Goal: Check status: Check status

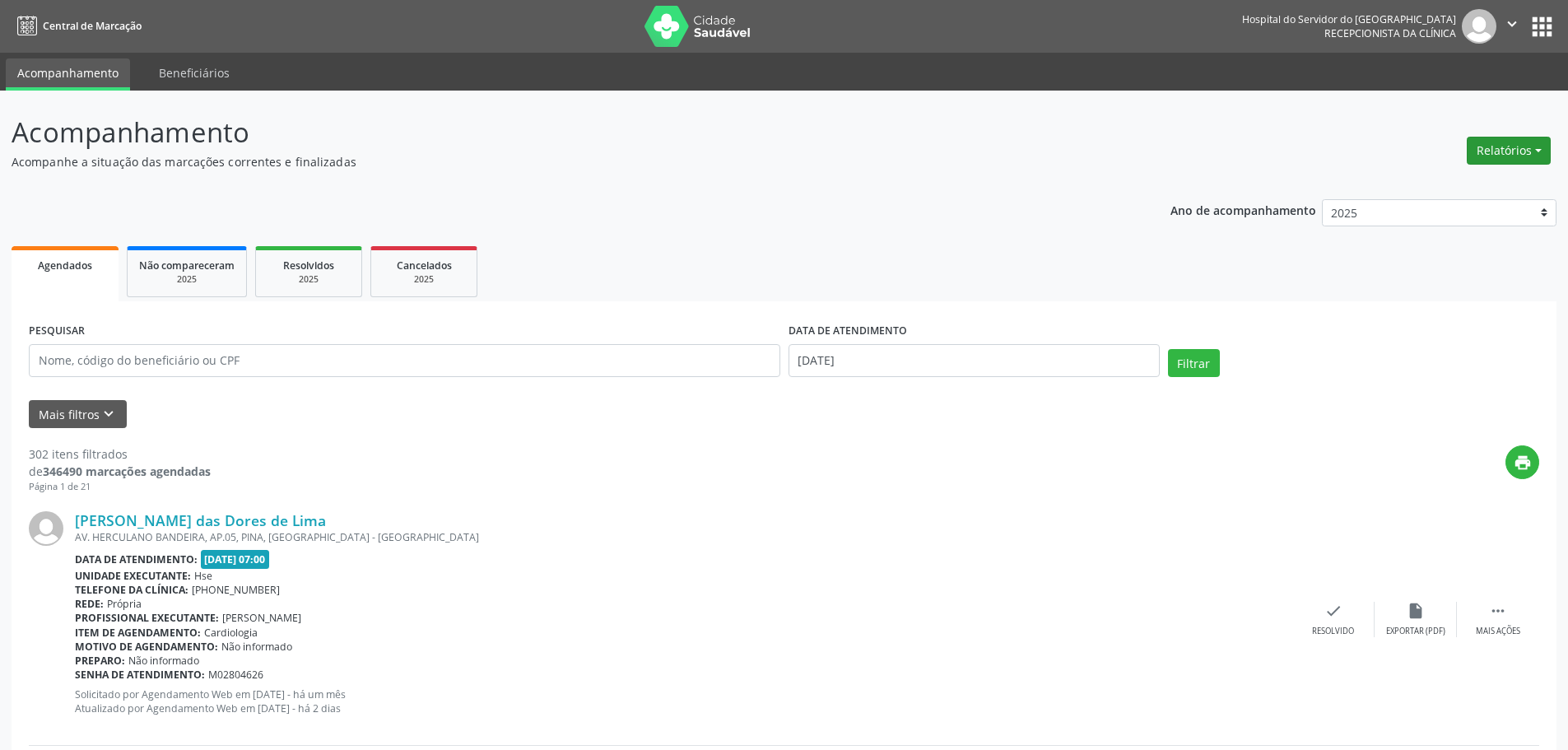
click at [1547, 149] on button "Relatórios" at bounding box center [1509, 150] width 84 height 28
click at [1461, 179] on link "Agendamentos" at bounding box center [1463, 186] width 177 height 23
select select "7"
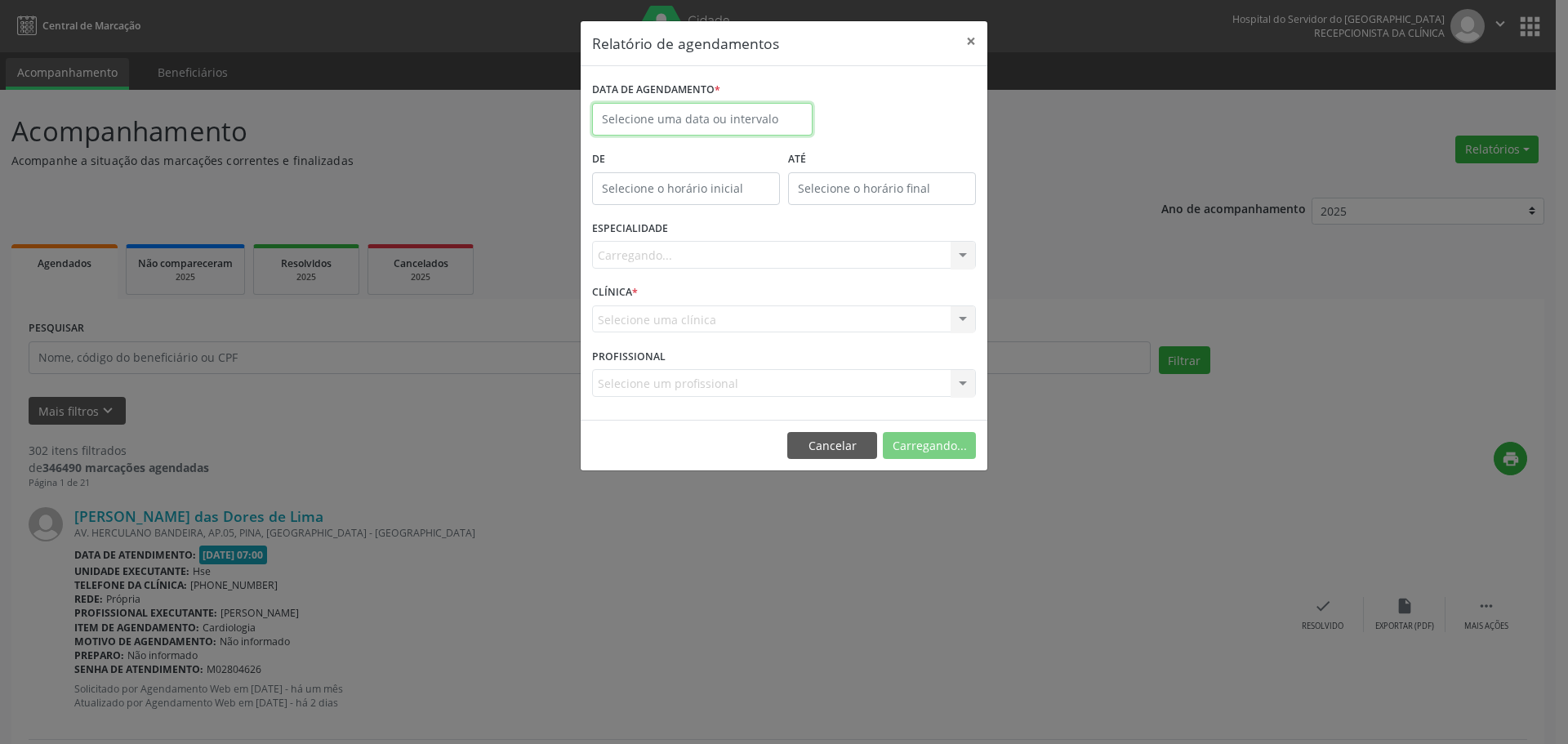
click at [711, 109] on input "text" at bounding box center [702, 119] width 220 height 33
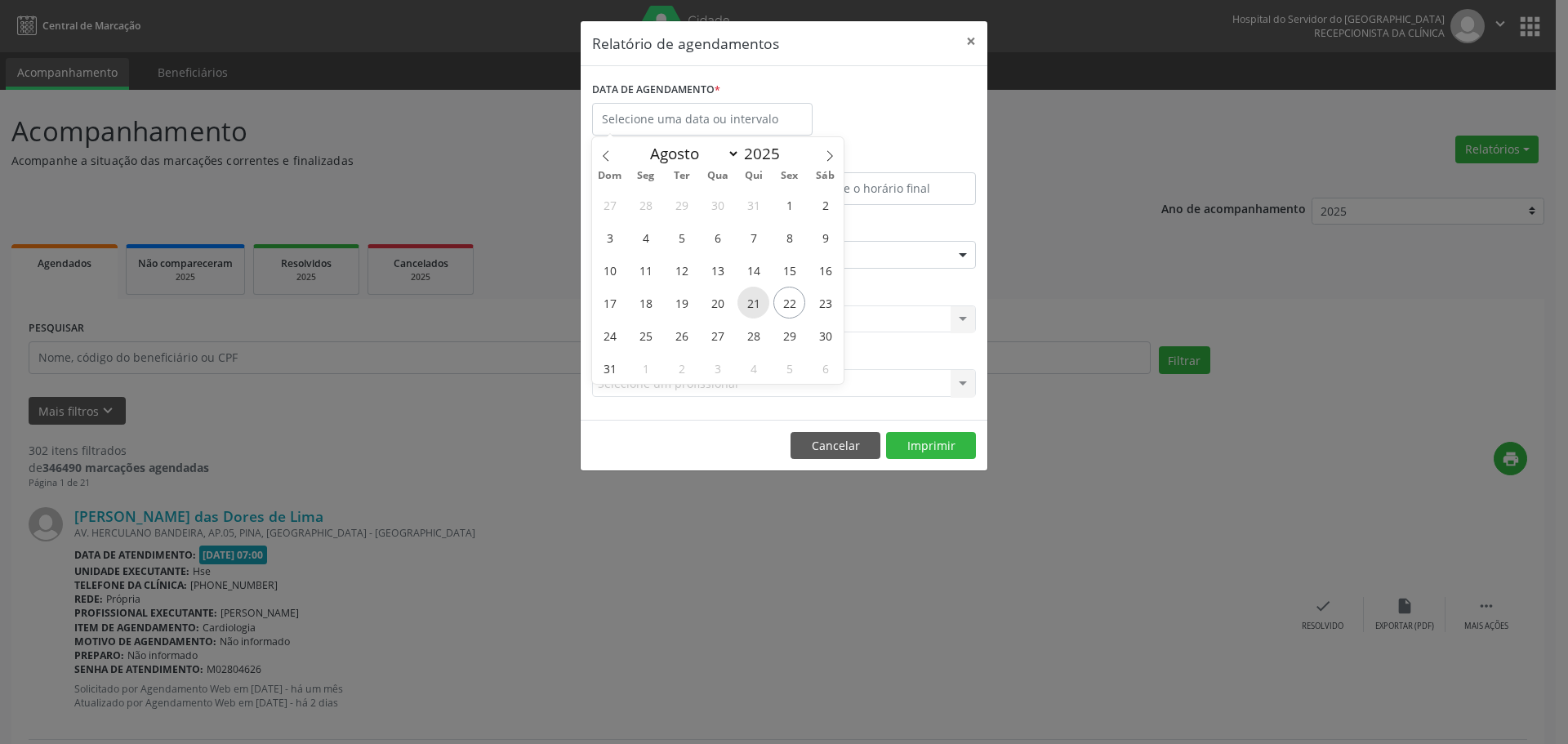
click at [752, 303] on span "21" at bounding box center [754, 303] width 32 height 32
type input "21/08/2025"
click at [752, 303] on span "21" at bounding box center [754, 303] width 32 height 32
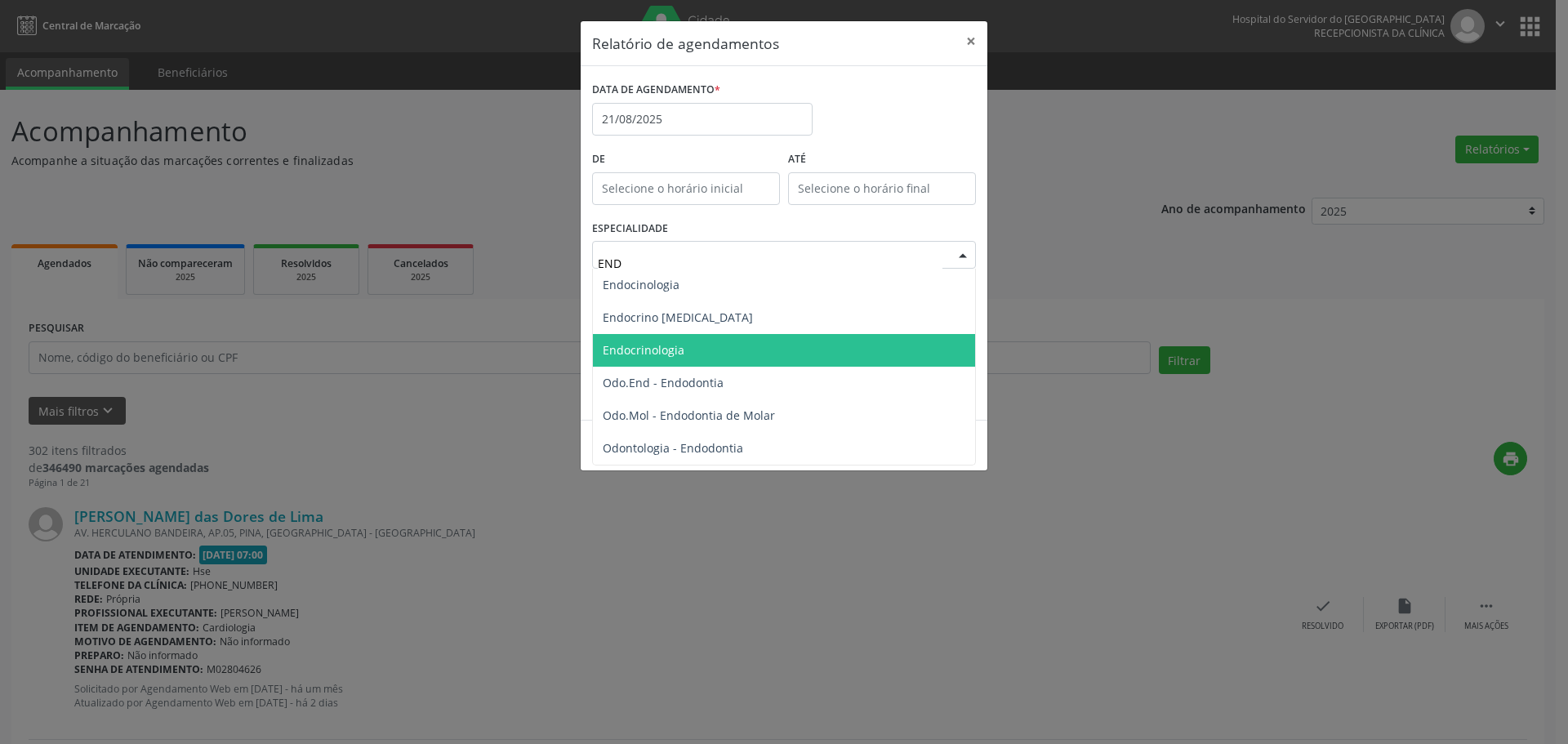
click at [708, 341] on span "Endocrinologia" at bounding box center [784, 350] width 382 height 33
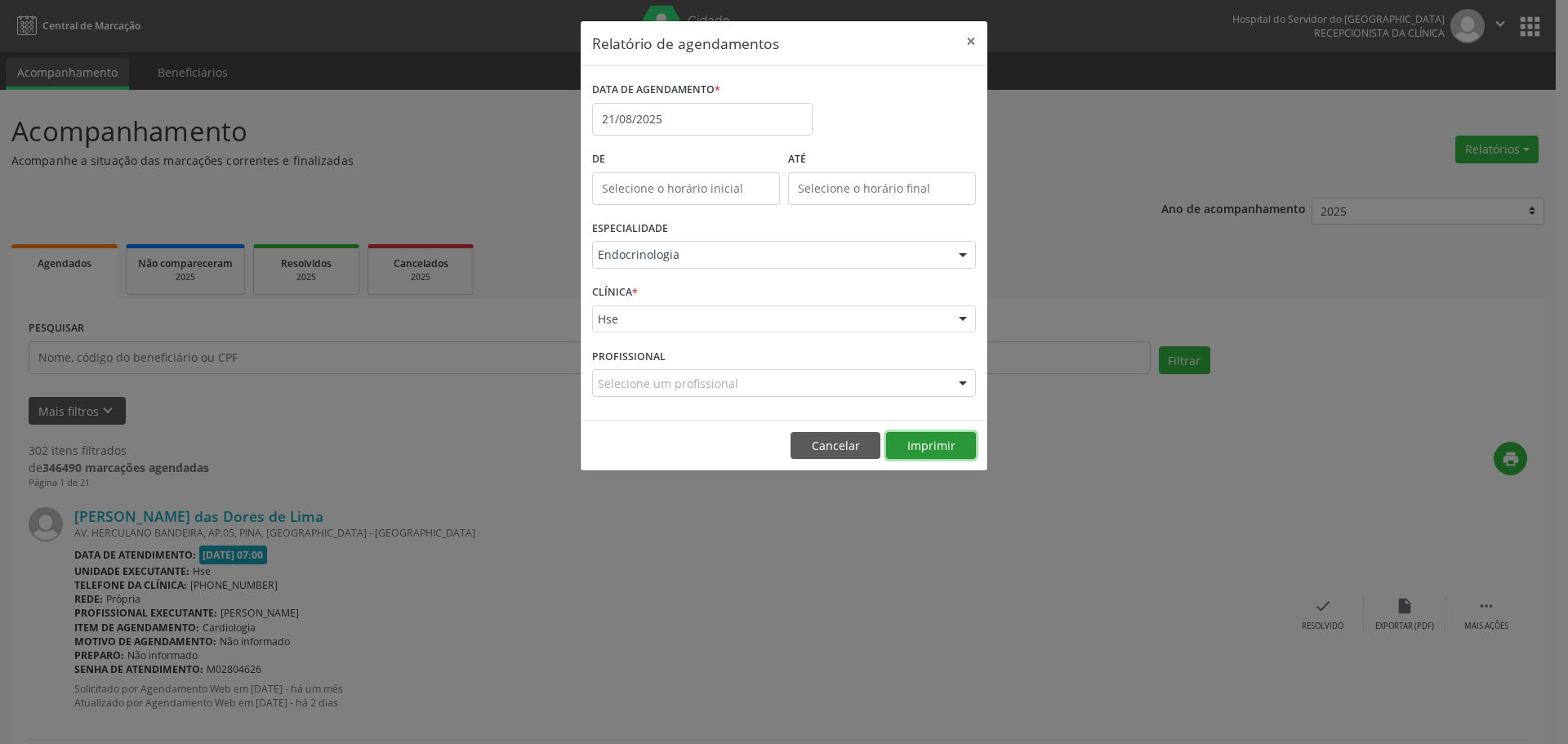
click at [932, 443] on button "Imprimir" at bounding box center [931, 446] width 90 height 28
click at [729, 126] on input "21/08/2025" at bounding box center [702, 119] width 220 height 33
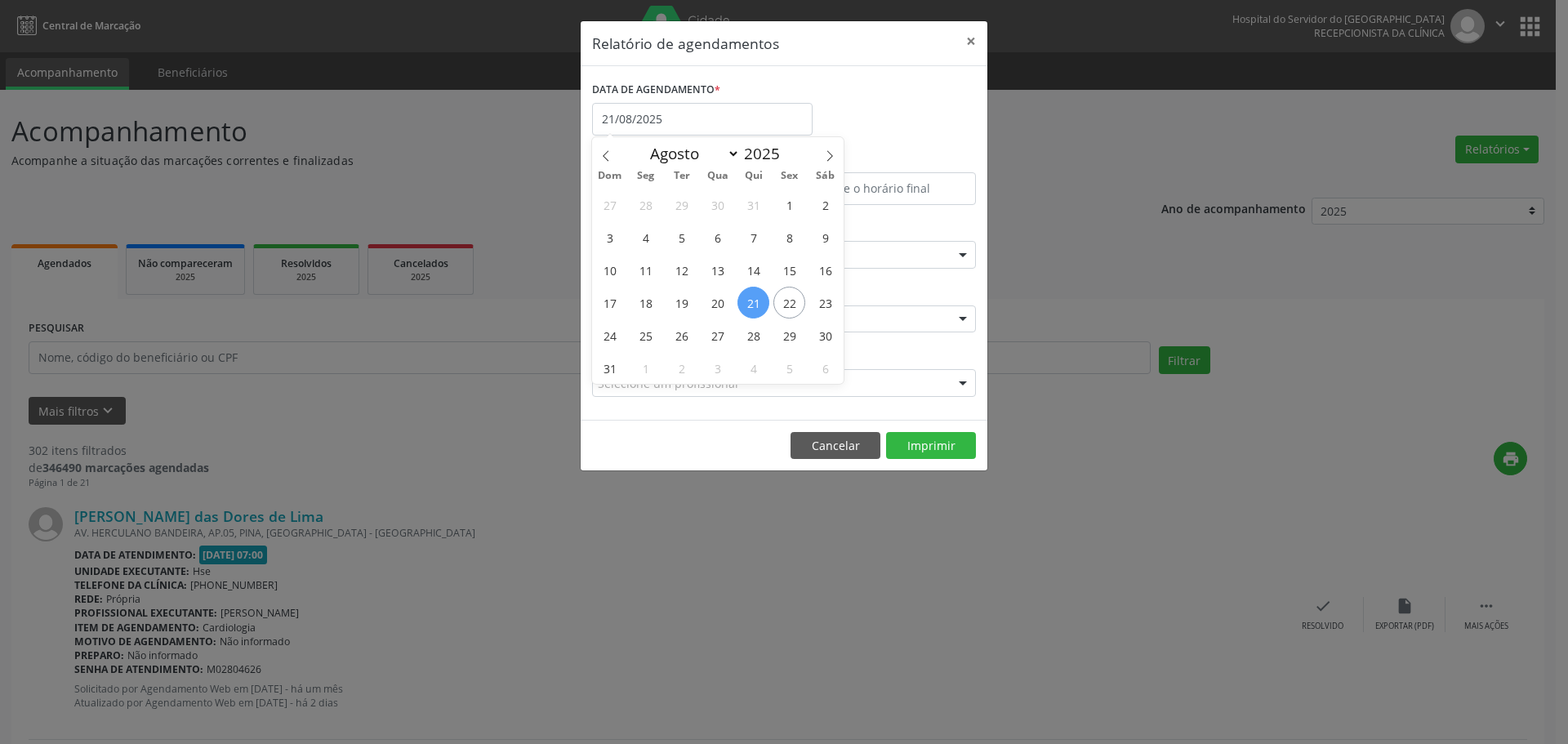
click at [867, 103] on div "DATA DE AGENDAMENTO * [DATE]" at bounding box center [784, 112] width 392 height 69
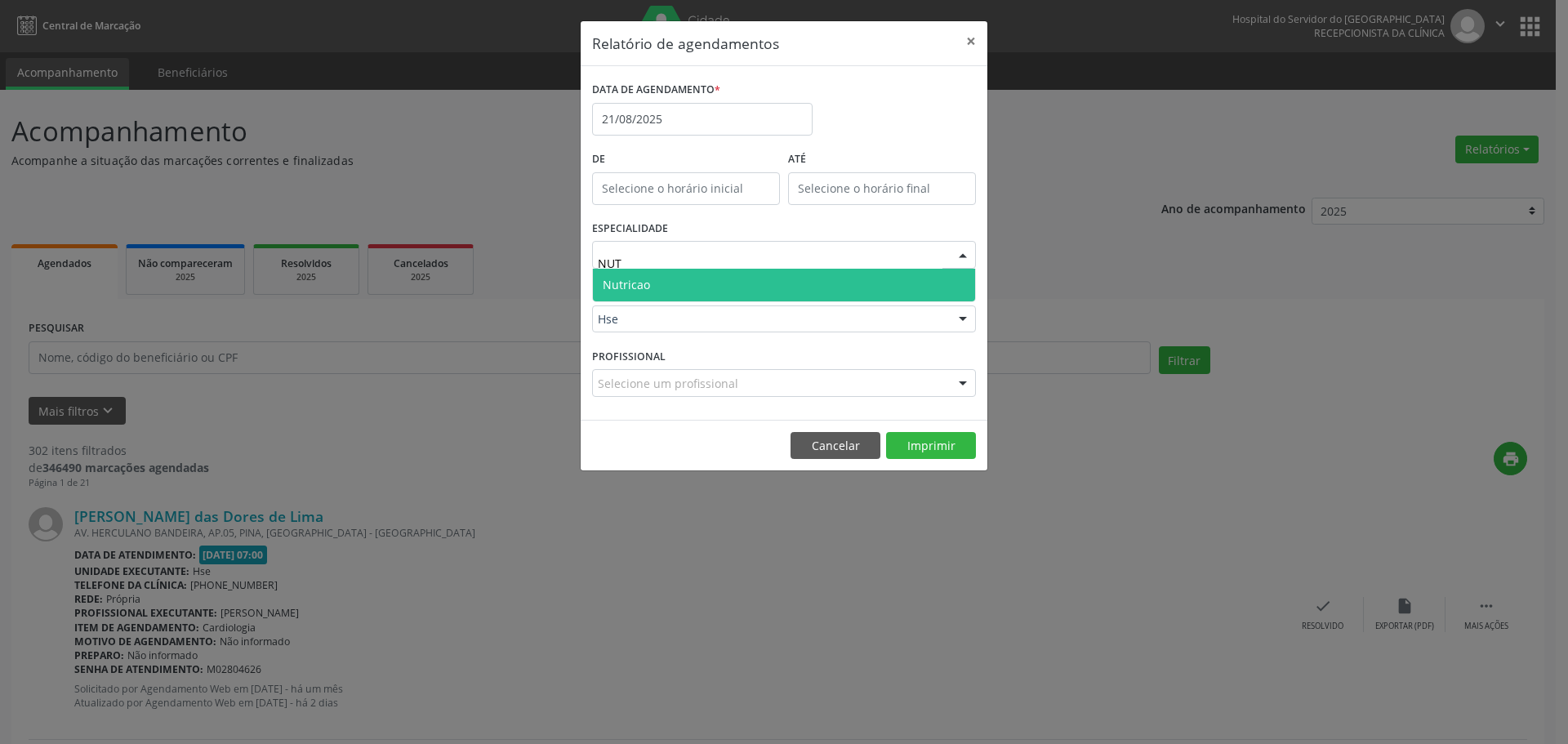
type input "NUTR"
click at [765, 279] on span "Nutricao" at bounding box center [784, 285] width 382 height 33
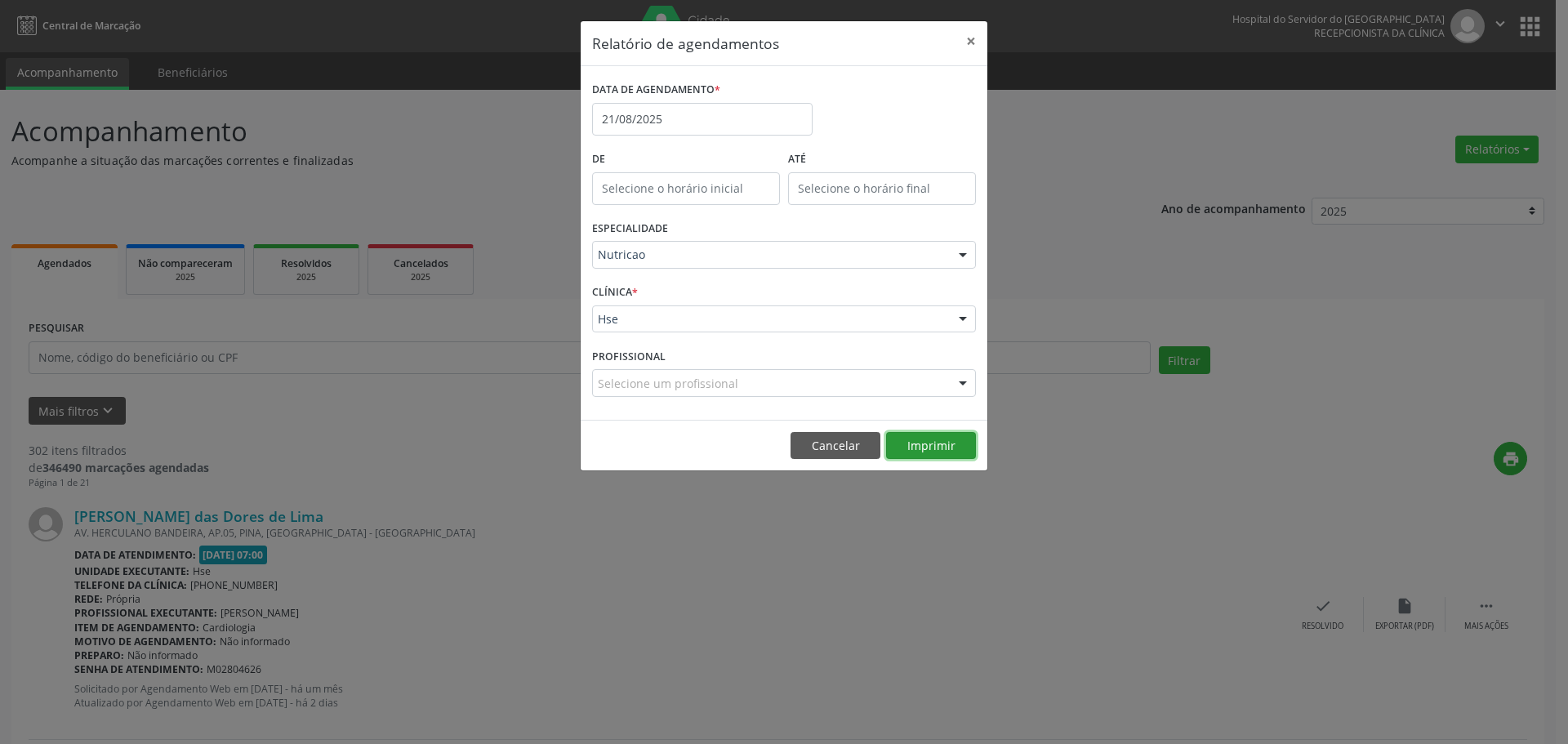
click at [932, 447] on button "Imprimir" at bounding box center [931, 446] width 90 height 28
